Goal: Information Seeking & Learning: Learn about a topic

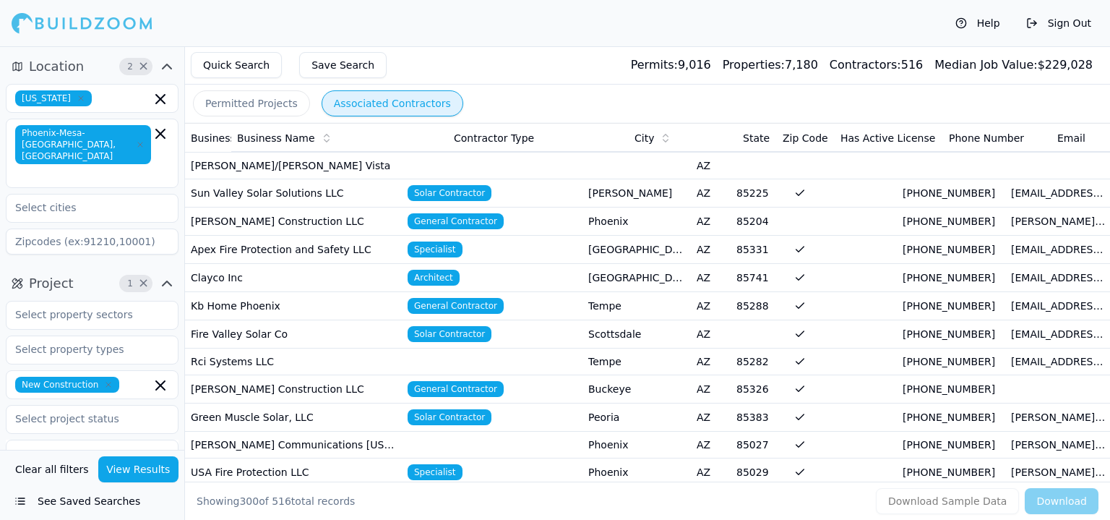
scroll to position [867, 0]
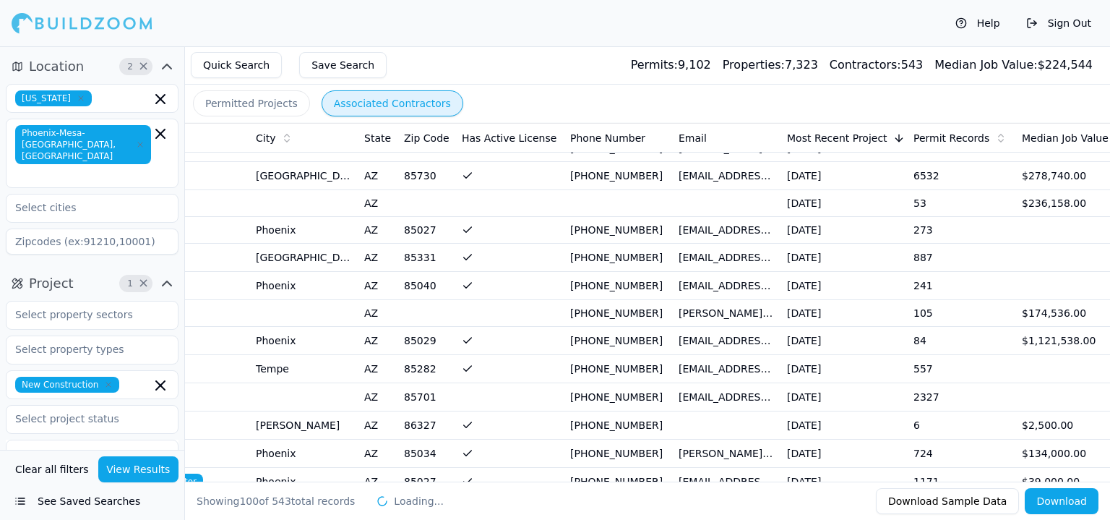
scroll to position [0, 455]
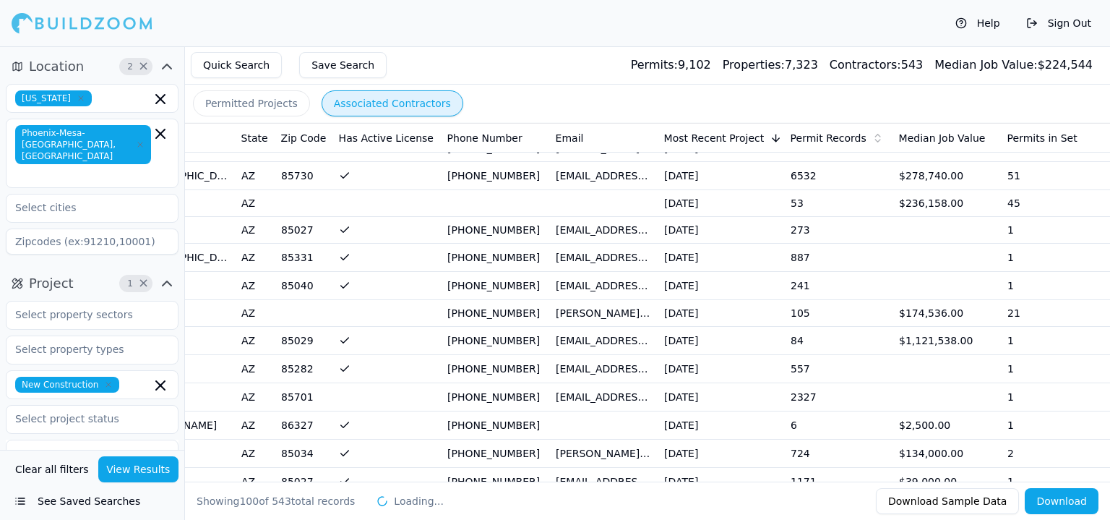
drag, startPoint x: 246, startPoint y: 268, endPoint x: 444, endPoint y: 308, distance: 201.2
click at [636, 327] on td "[EMAIL_ADDRESS][DOMAIN_NAME]" at bounding box center [604, 341] width 108 height 28
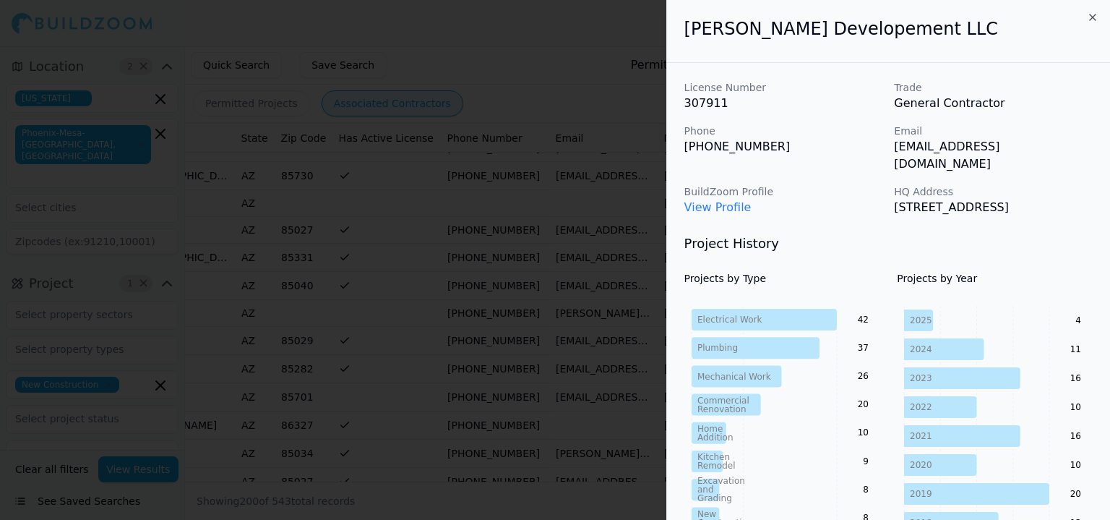
click at [651, 210] on div at bounding box center [555, 260] width 1110 height 520
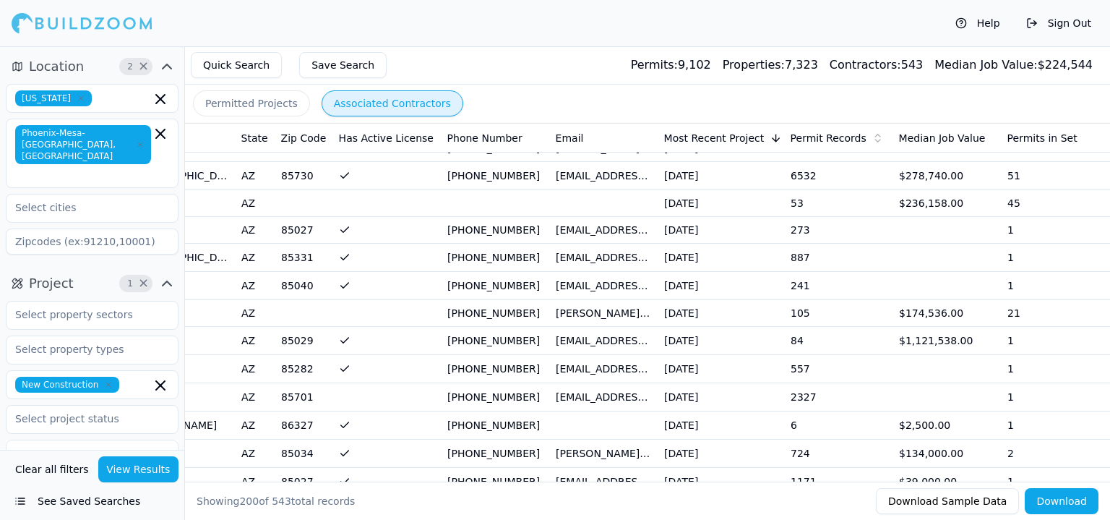
click at [776, 335] on td "[DATE]" at bounding box center [721, 341] width 126 height 28
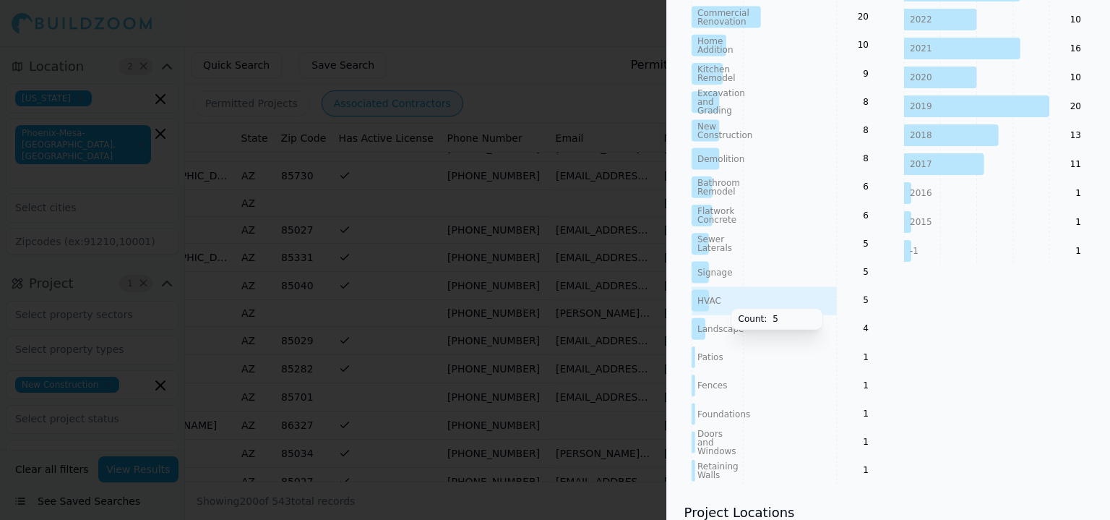
scroll to position [434, 0]
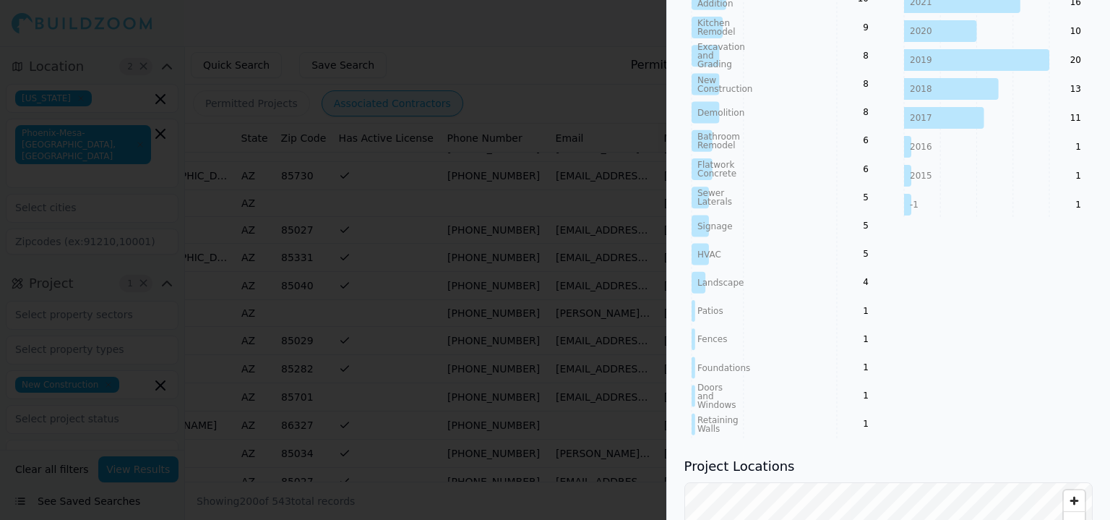
click at [494, 184] on div at bounding box center [555, 260] width 1110 height 520
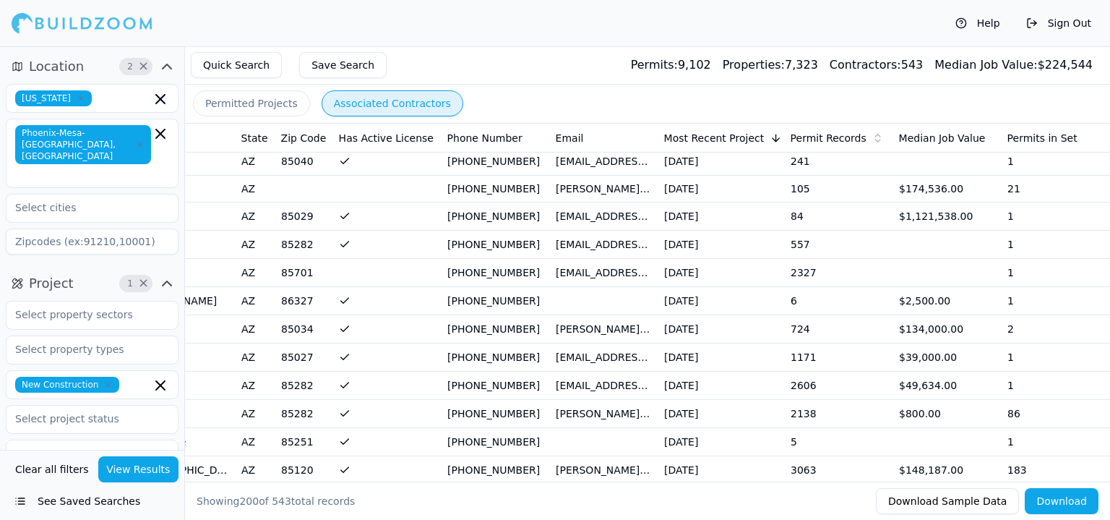
scroll to position [1951, 0]
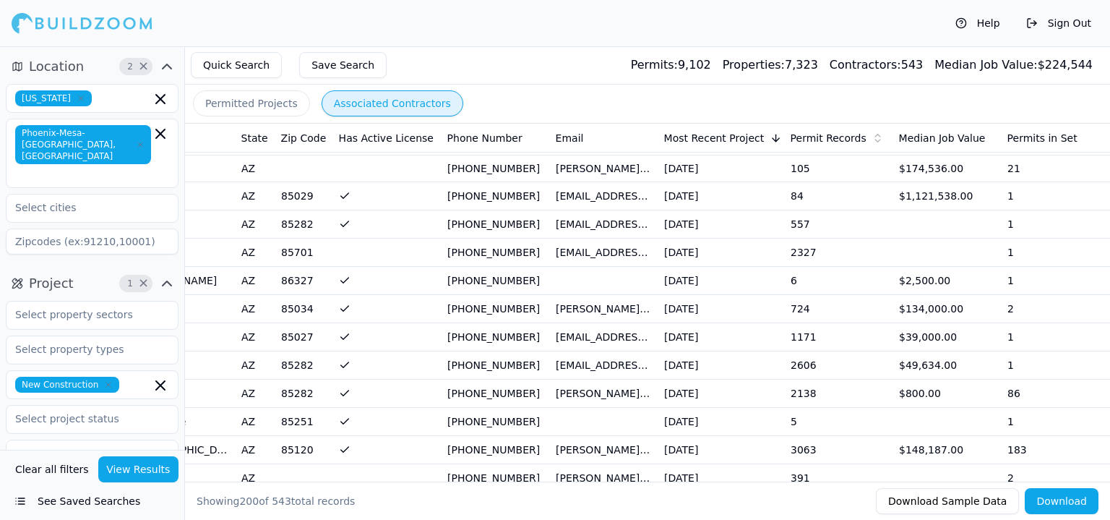
click at [788, 296] on td "724" at bounding box center [839, 309] width 108 height 28
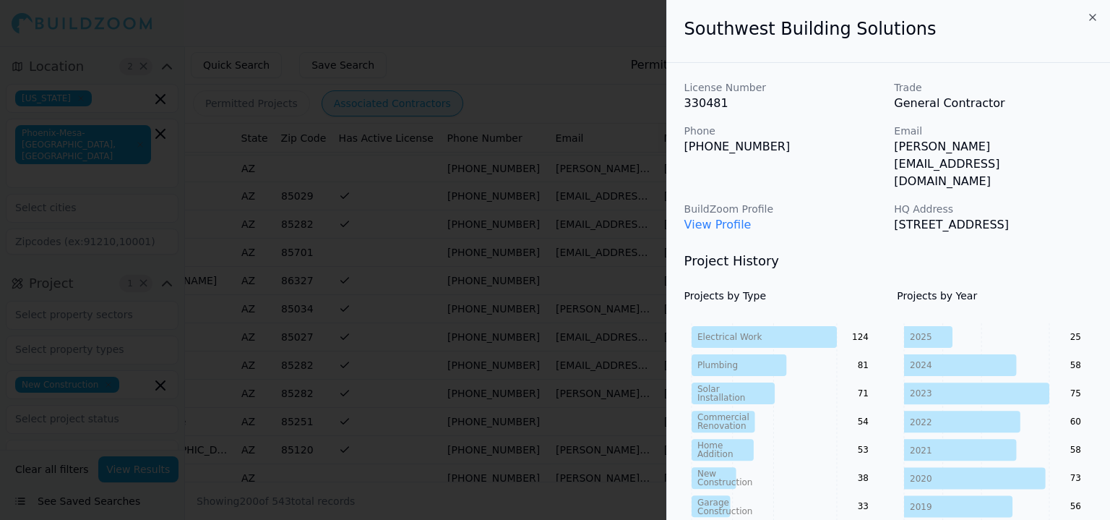
click at [540, 294] on div at bounding box center [555, 260] width 1110 height 520
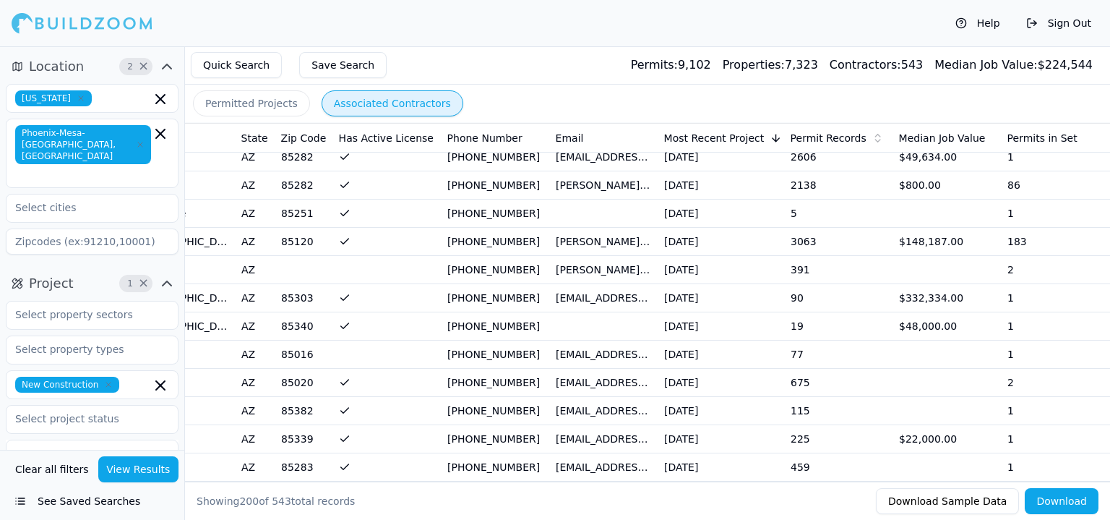
scroll to position [2168, 0]
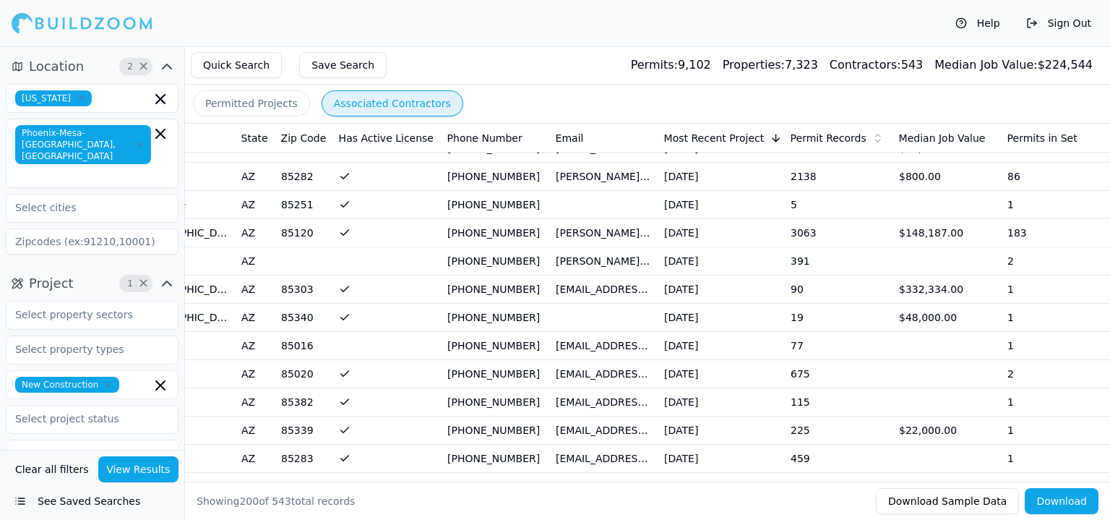
click at [276, 107] on button "Permitted Projects" at bounding box center [251, 103] width 117 height 26
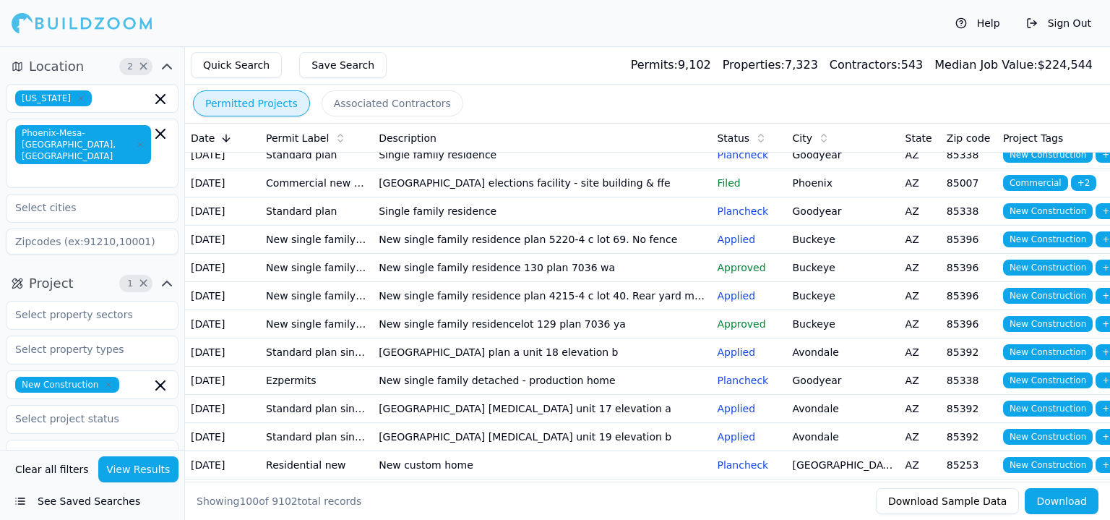
scroll to position [434, 0]
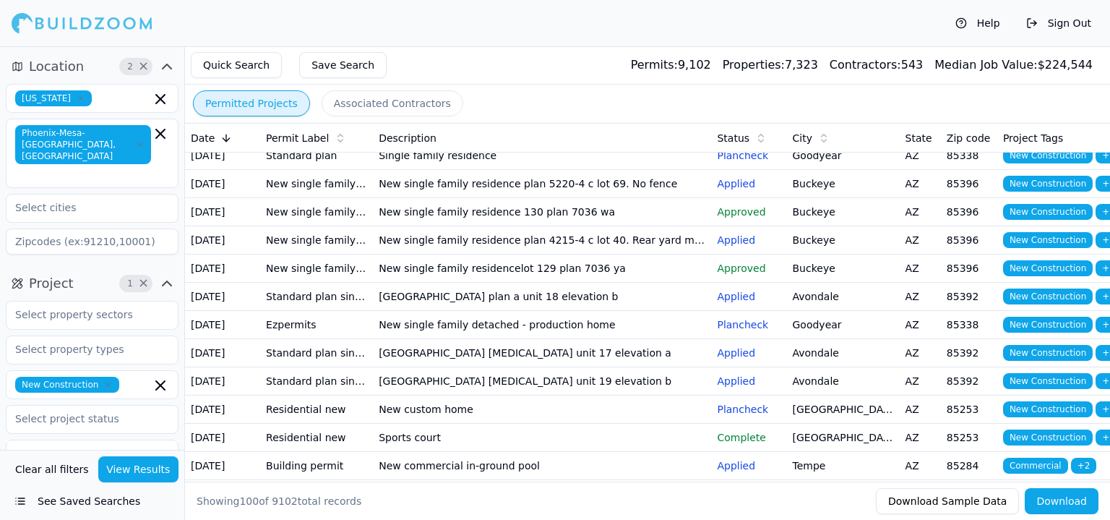
click at [535, 142] on td "[GEOGRAPHIC_DATA] elections facility - site building & ffe" at bounding box center [542, 127] width 338 height 28
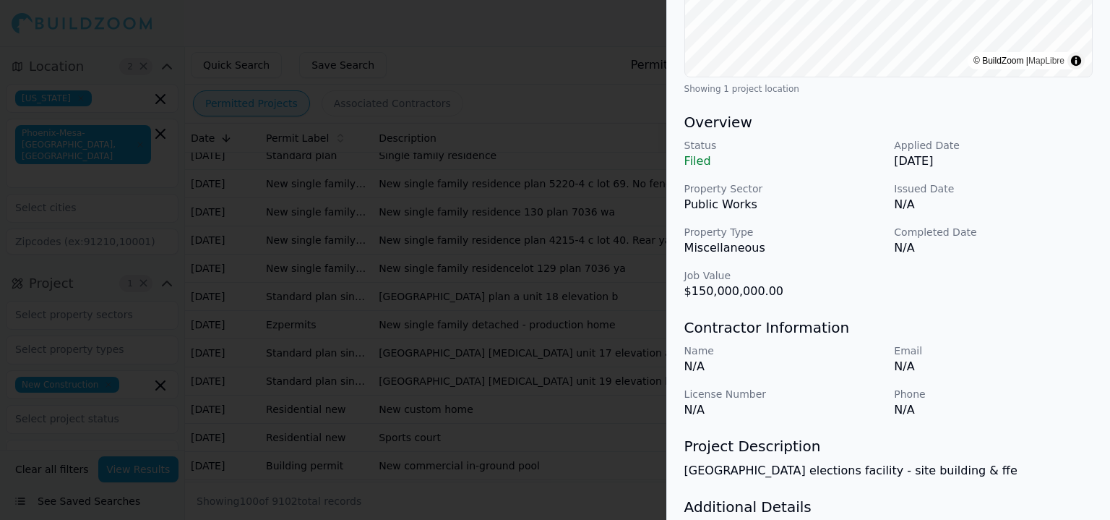
scroll to position [292, 0]
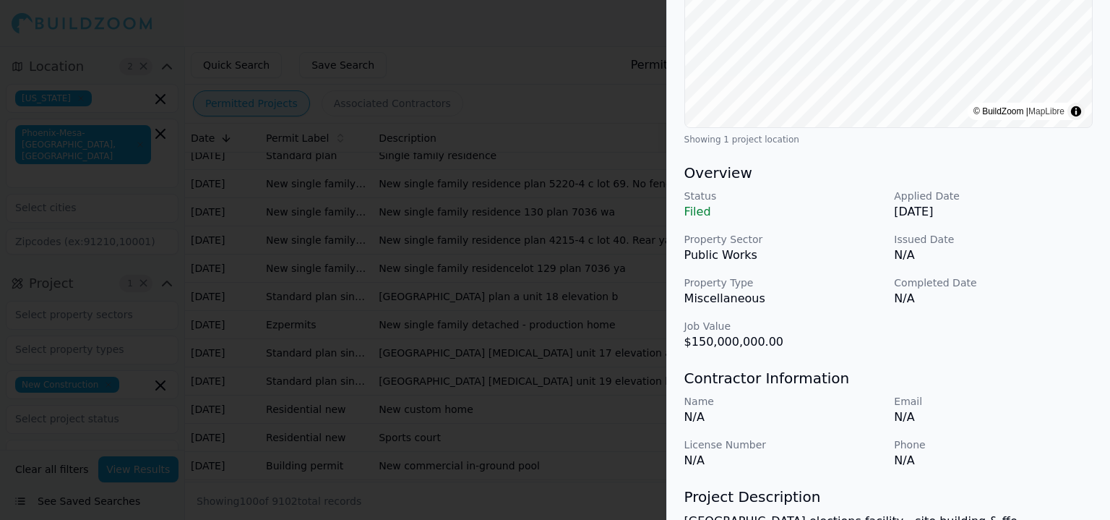
click at [498, 333] on div at bounding box center [555, 260] width 1110 height 520
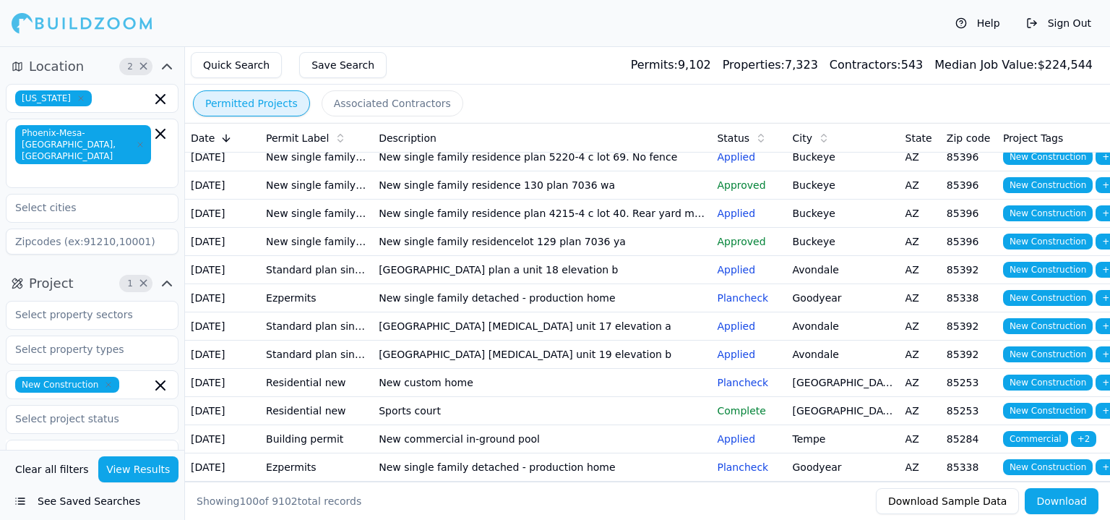
scroll to position [506, 0]
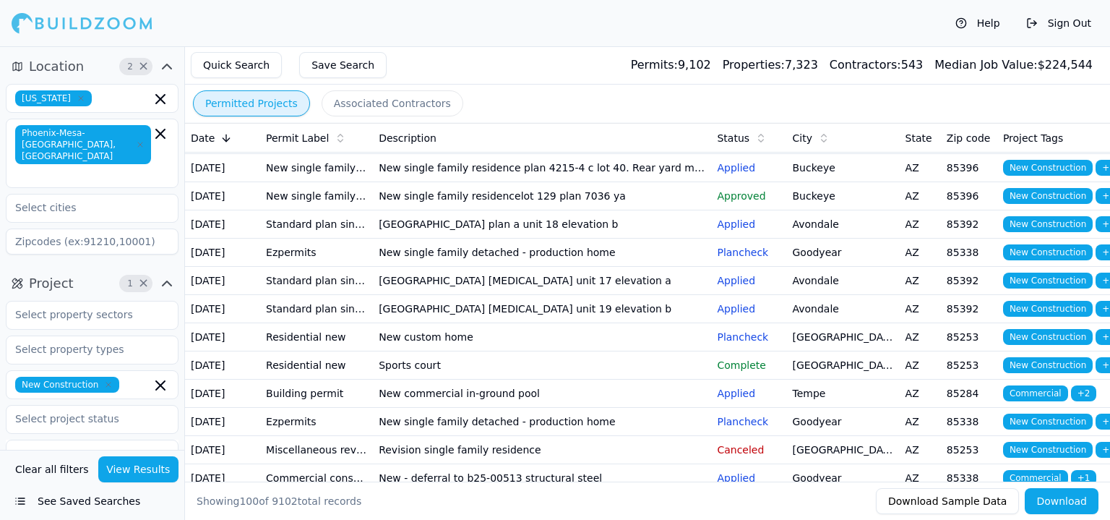
click at [501, 154] on td "New single family residence 130 plan 7036 wa" at bounding box center [542, 140] width 338 height 28
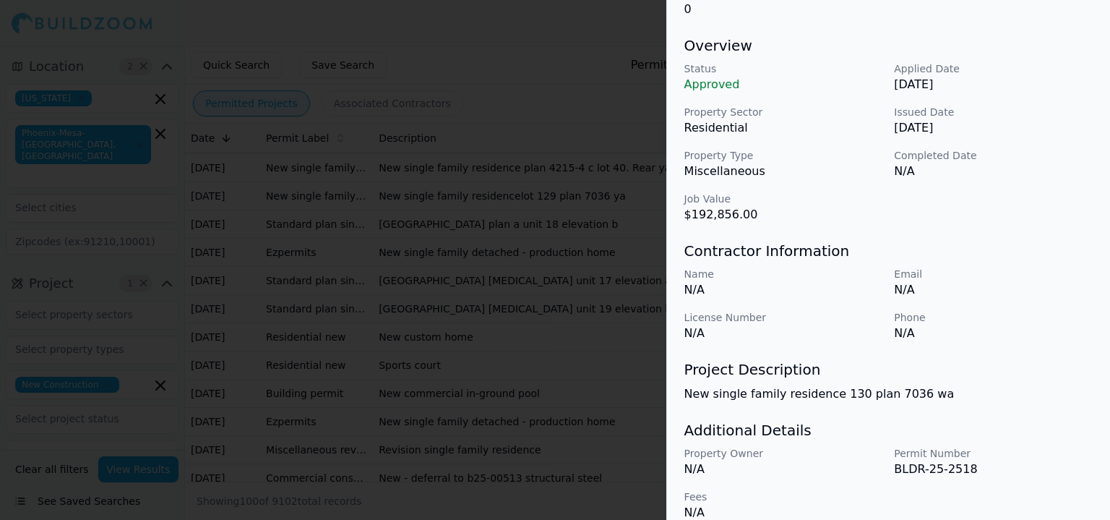
scroll to position [145, 0]
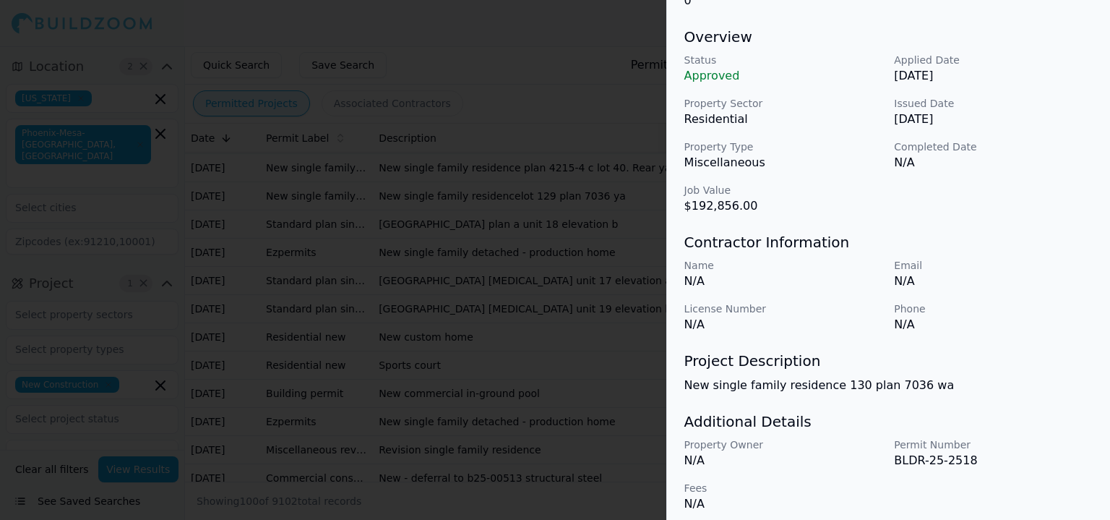
click at [383, 283] on div at bounding box center [555, 260] width 1110 height 520
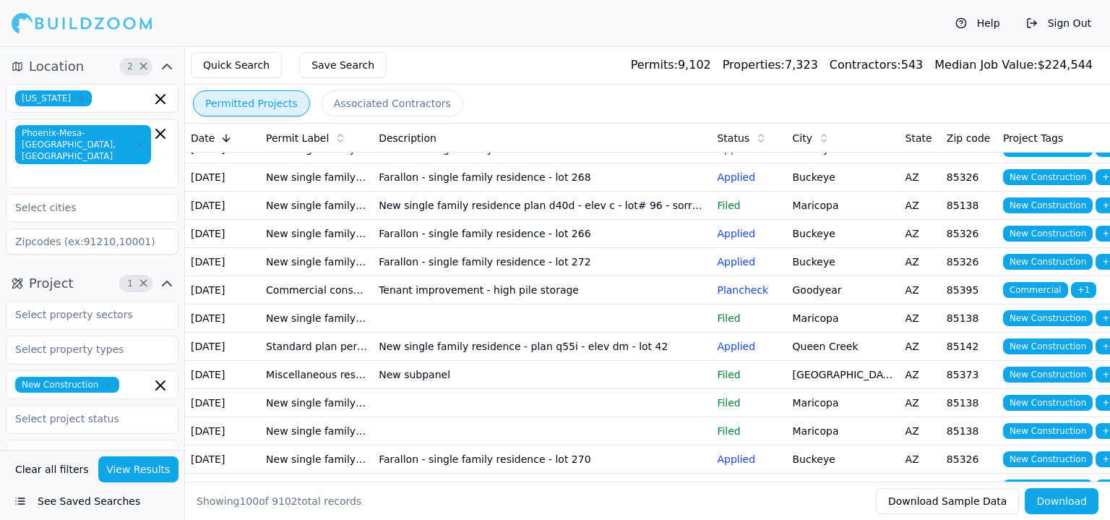
scroll to position [1662, 0]
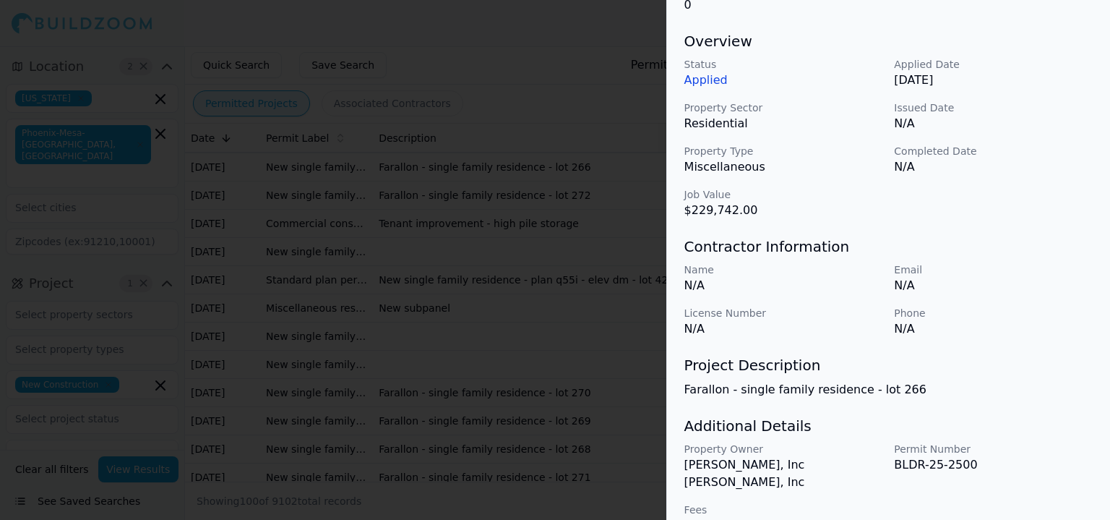
scroll to position [145, 0]
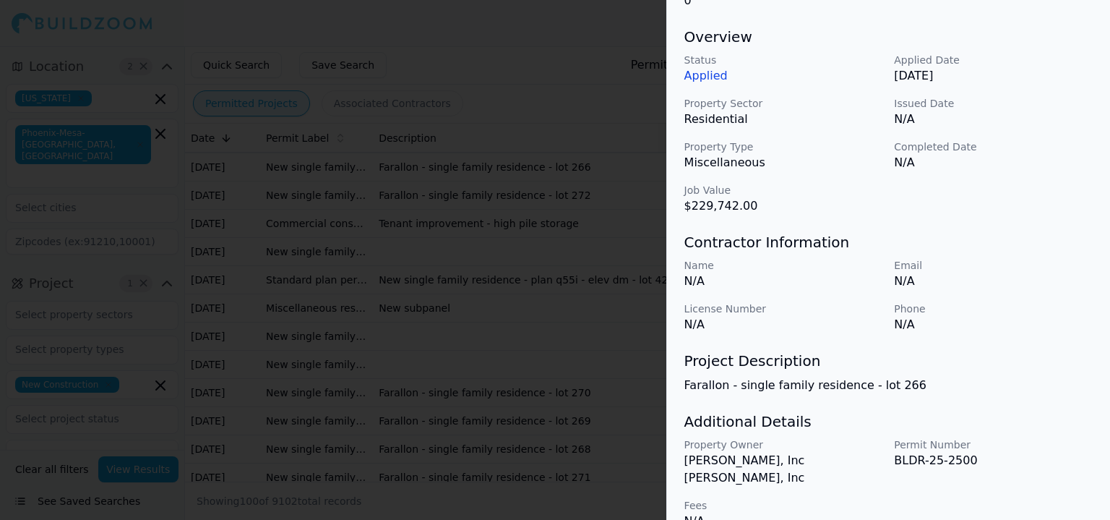
click at [338, 349] on div at bounding box center [555, 260] width 1110 height 520
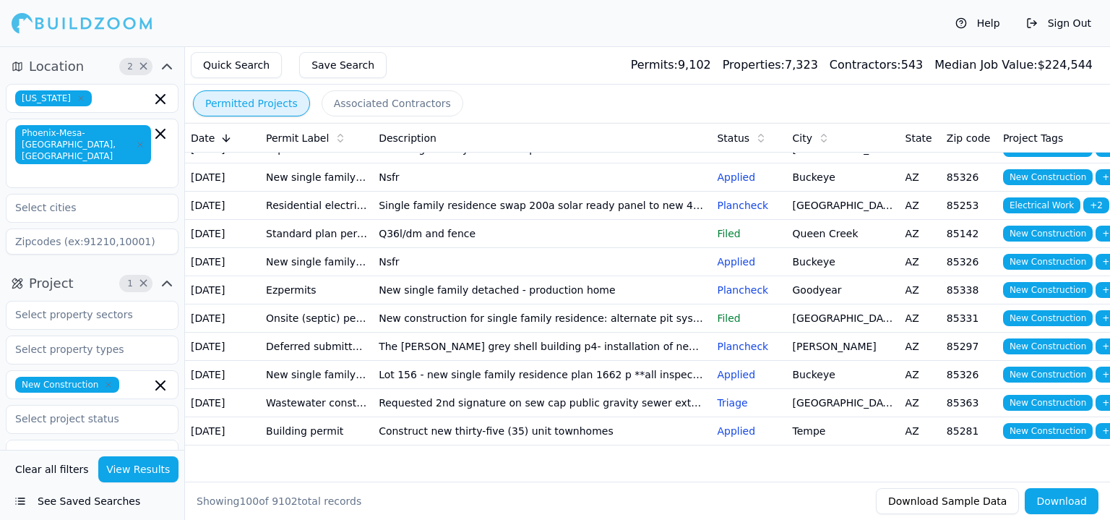
scroll to position [2529, 0]
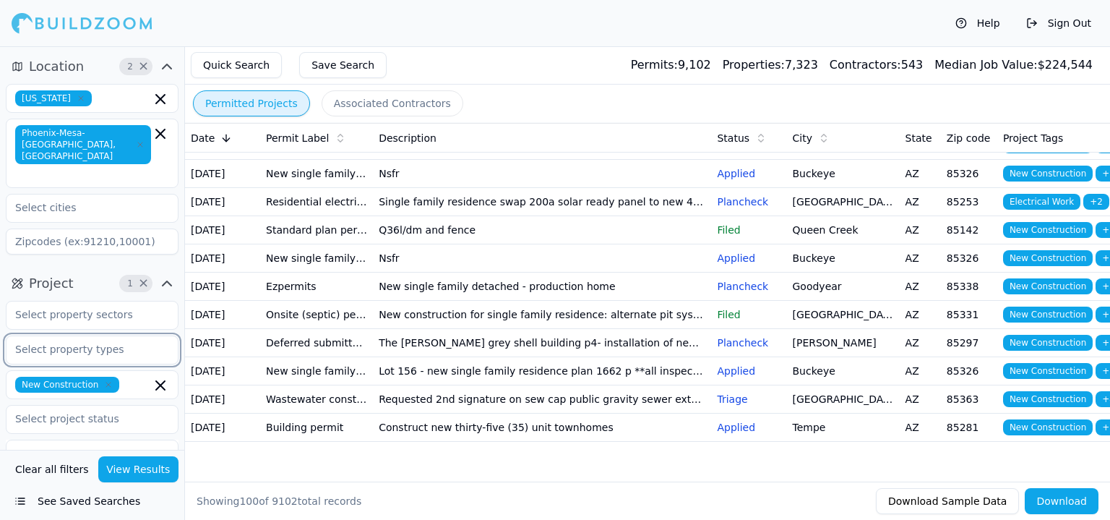
click at [136, 337] on input "text" at bounding box center [83, 349] width 153 height 26
click at [98, 373] on div "Healthcare" at bounding box center [91, 376] width 165 height 23
click at [117, 467] on button "View Results" at bounding box center [138, 469] width 81 height 26
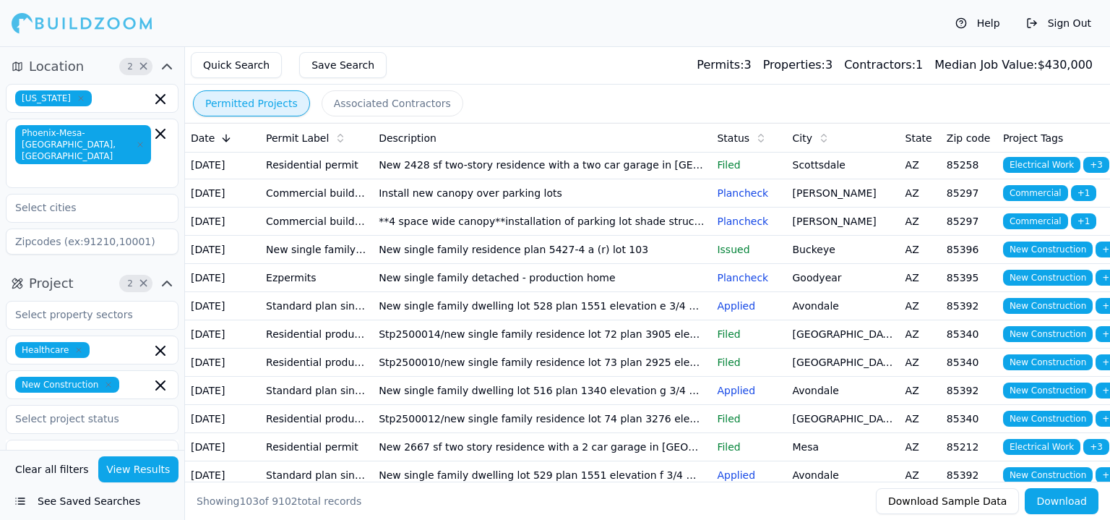
scroll to position [289, 0]
